Goal: Task Accomplishment & Management: Use online tool/utility

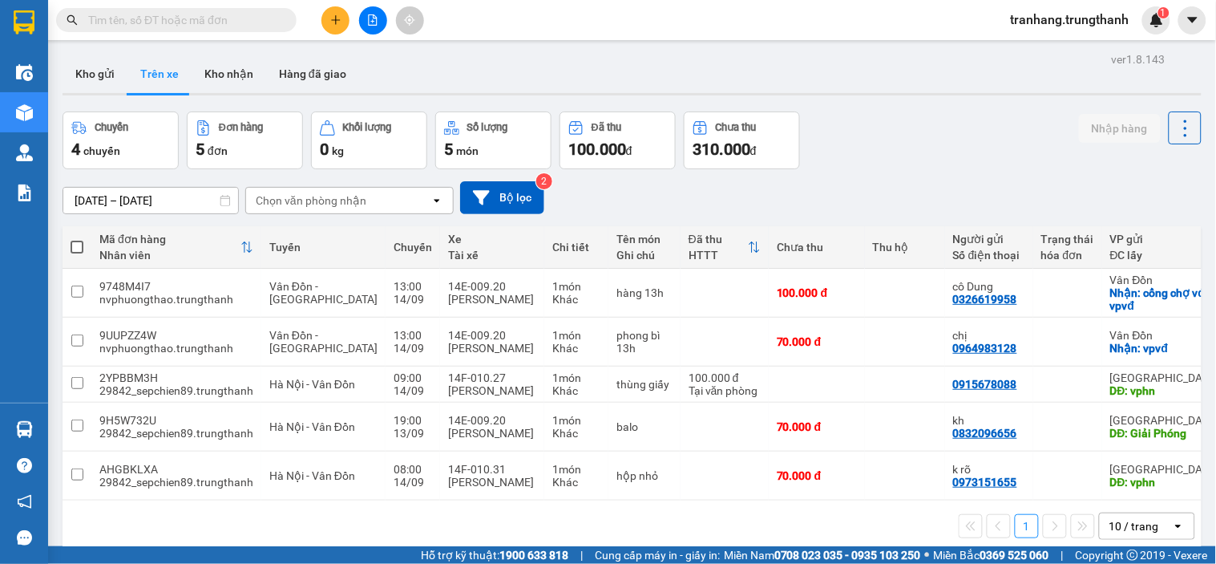
click at [99, 200] on input "[DATE] – [DATE]" at bounding box center [150, 201] width 175 height 26
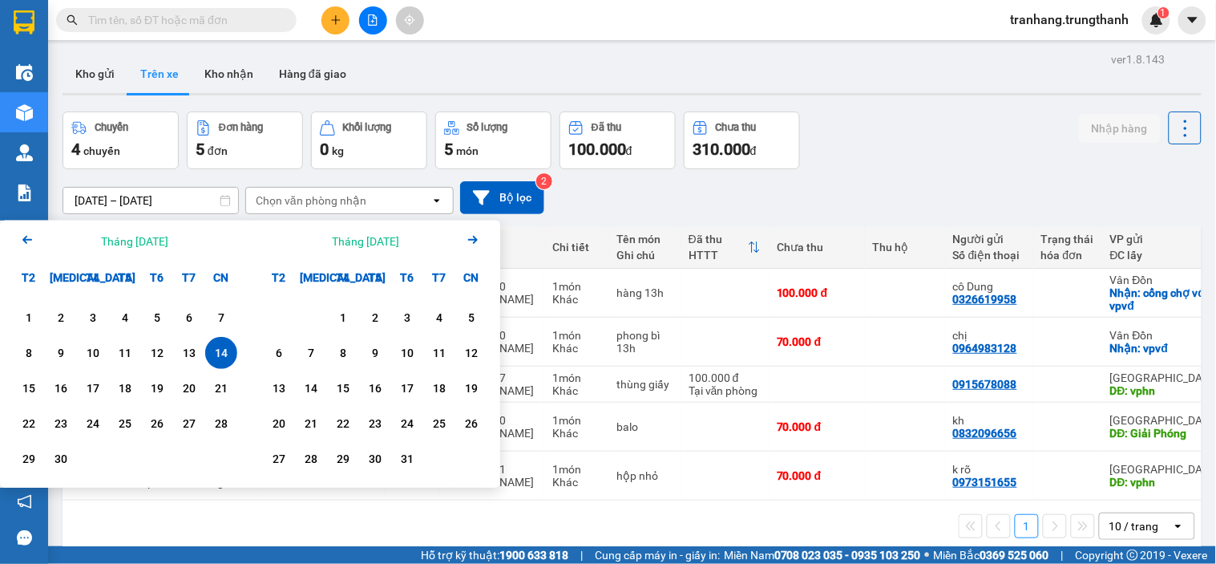
click at [223, 354] on div "14" at bounding box center [221, 352] width 22 height 19
type input "[DATE] – [DATE]"
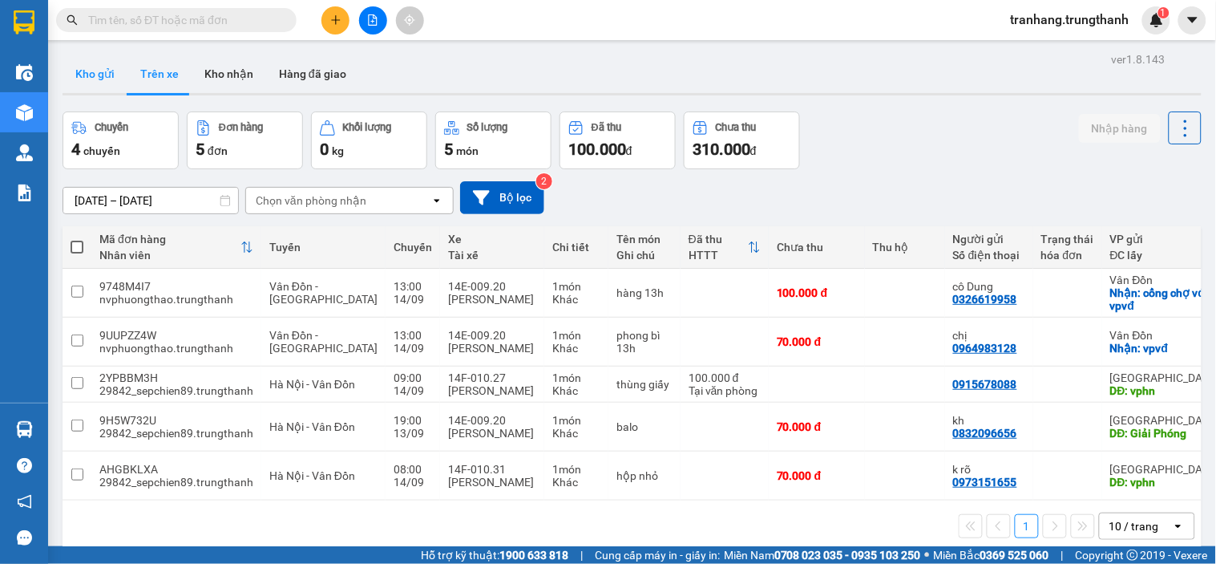
click at [118, 82] on button "Kho gửi" at bounding box center [95, 74] width 65 height 38
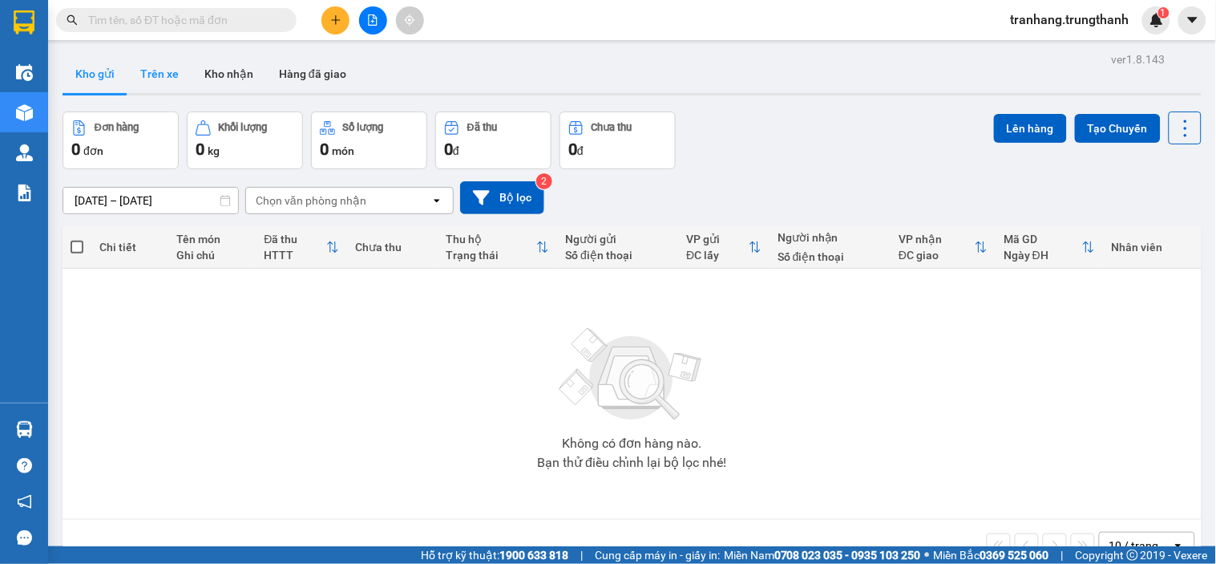
click at [154, 76] on button "Trên xe" at bounding box center [159, 74] width 64 height 38
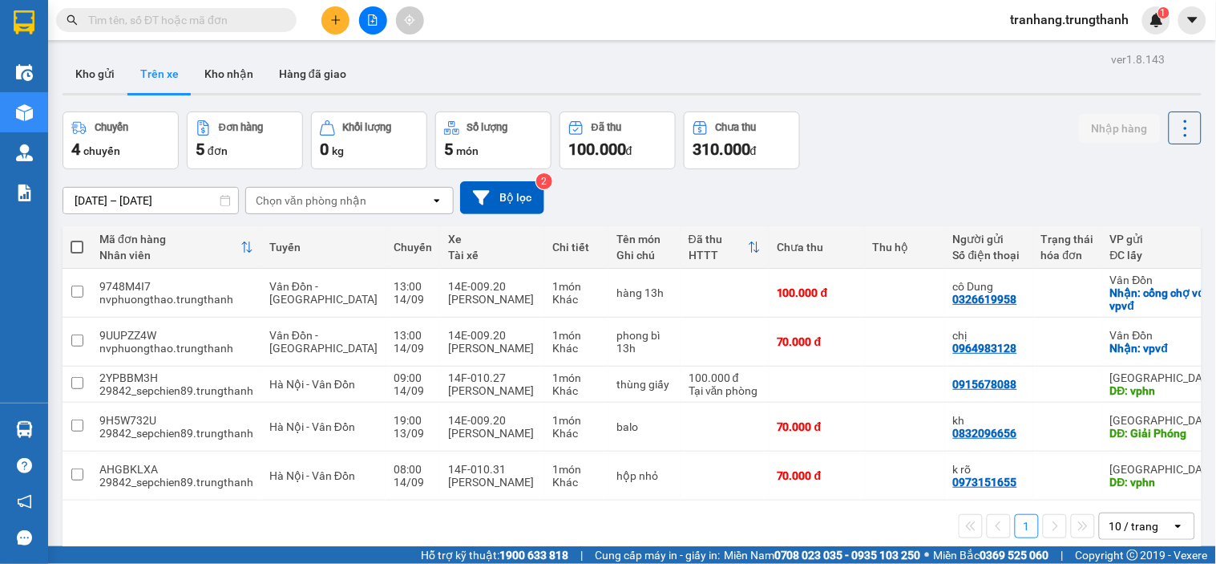
click at [98, 205] on input "[DATE] – [DATE]" at bounding box center [150, 201] width 175 height 26
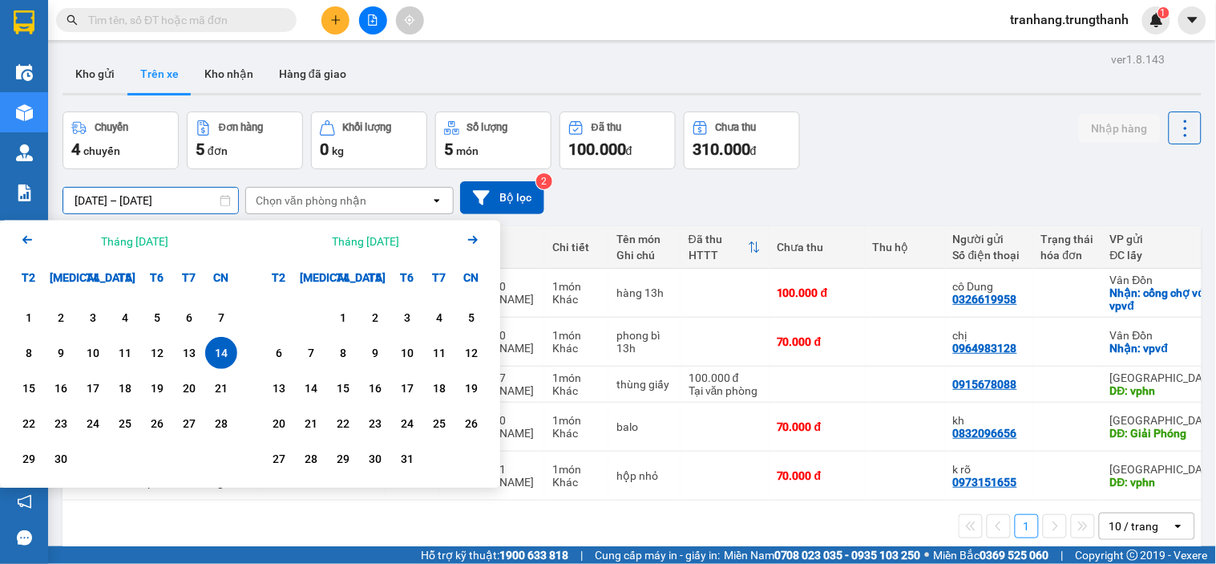
click at [220, 356] on div "14" at bounding box center [221, 352] width 22 height 19
type input "[DATE] – [DATE]"
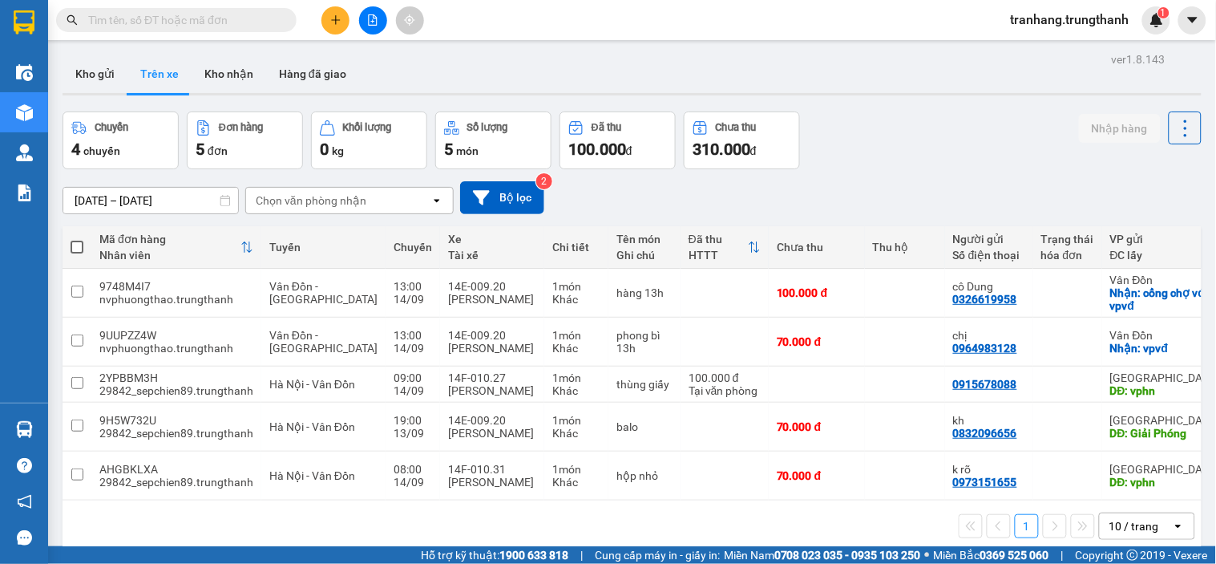
click at [99, 204] on input "[DATE] – [DATE]" at bounding box center [150, 201] width 175 height 26
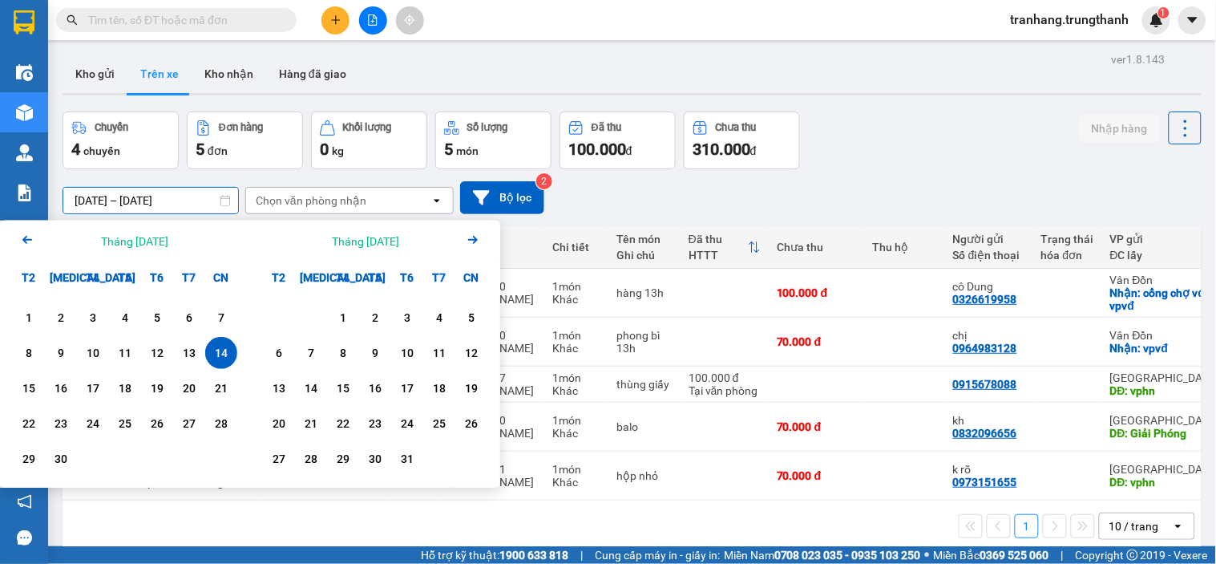
click at [217, 350] on div "14" at bounding box center [221, 352] width 22 height 19
type input "[DATE] – [DATE]"
